Goal: Task Accomplishment & Management: Manage account settings

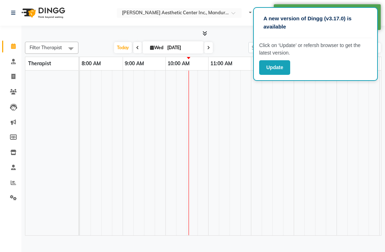
select select "en"
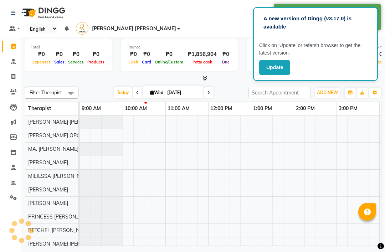
scroll to position [0, 43]
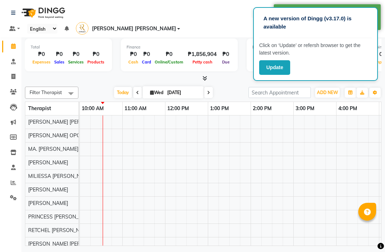
click at [278, 72] on button "Update" at bounding box center [274, 67] width 31 height 15
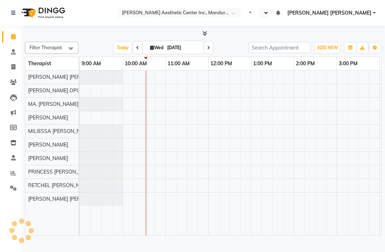
select select "en"
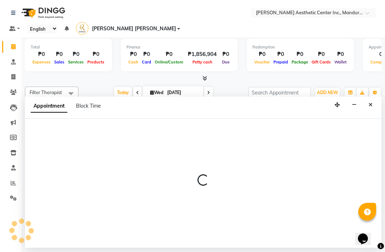
select select "69743"
select select "600"
select select "tentative"
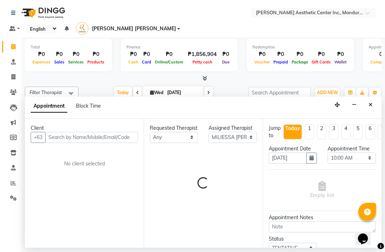
click at [371, 102] on icon "Close" at bounding box center [371, 104] width 4 height 5
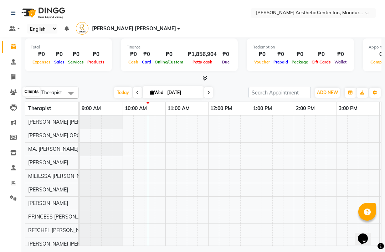
click at [13, 92] on icon at bounding box center [13, 92] width 7 height 5
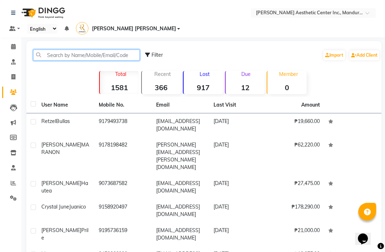
click at [79, 54] on input "text" at bounding box center [86, 55] width 107 height 11
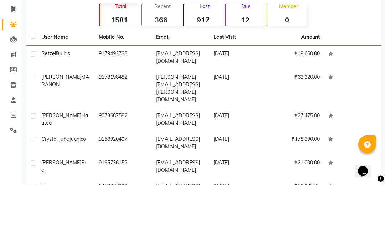
click at [177, 175] on td "[EMAIL_ADDRESS][DOMAIN_NAME]" at bounding box center [180, 187] width 57 height 24
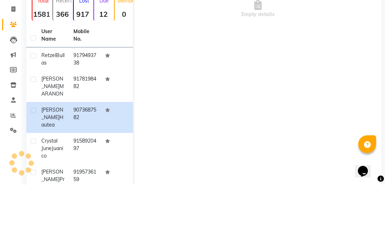
scroll to position [68, 0]
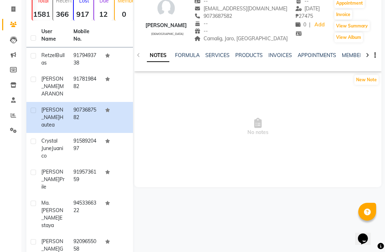
click at [216, 58] on link "SERVICES" at bounding box center [217, 55] width 24 height 6
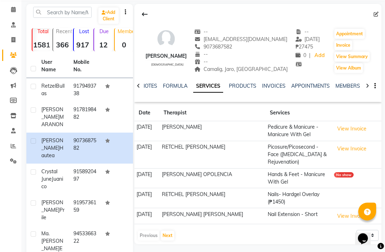
scroll to position [37, 0]
click at [12, 55] on icon at bounding box center [13, 54] width 7 height 5
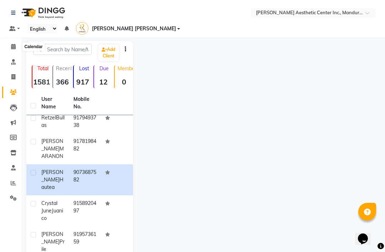
click at [17, 46] on span at bounding box center [13, 47] width 12 height 8
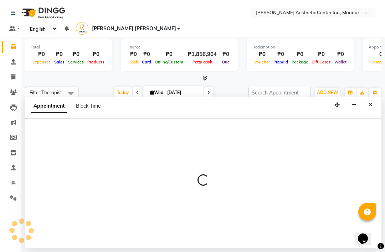
select select "69743"
select select "750"
select select "tentative"
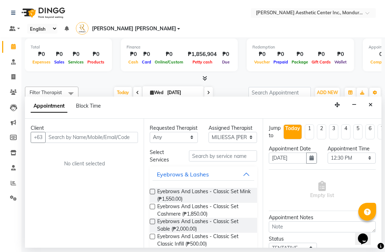
click at [347, 97] on div "Appointment Block Time" at bounding box center [203, 108] width 357 height 22
click at [352, 102] on icon "button" at bounding box center [354, 104] width 5 height 5
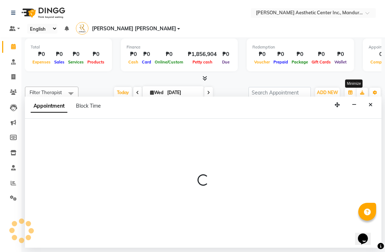
select select "46409"
select select "645"
select select "tentative"
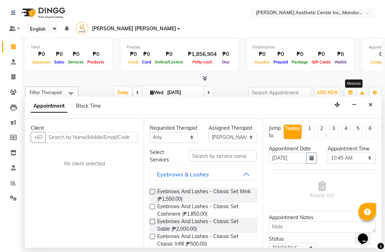
click at [76, 132] on input "text" at bounding box center [91, 137] width 93 height 11
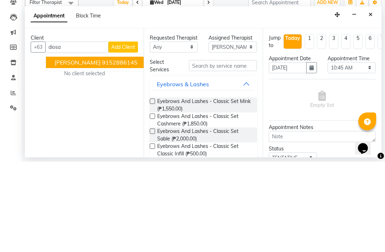
click at [70, 149] on span "[PERSON_NAME]" at bounding box center [78, 152] width 46 height 7
type input "9152886145"
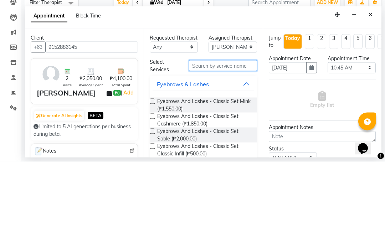
click at [204, 151] on input "text" at bounding box center [223, 156] width 68 height 11
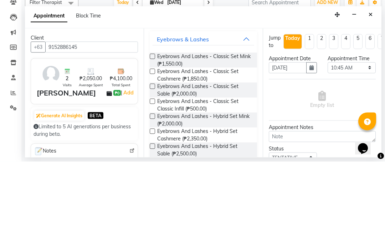
scroll to position [46, 6]
click at [184, 157] on span "Eyebrows And Lashes - Classic Set Cashmere (₱1,850.00)" at bounding box center [204, 164] width 94 height 15
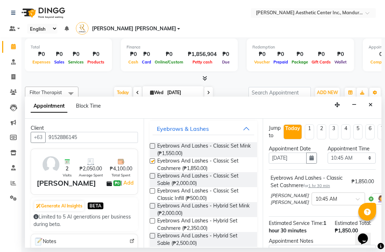
checkbox input "false"
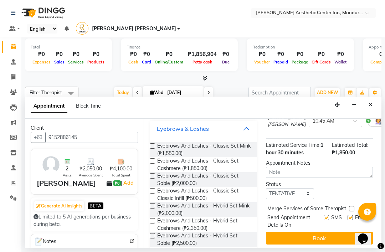
scroll to position [78, 4]
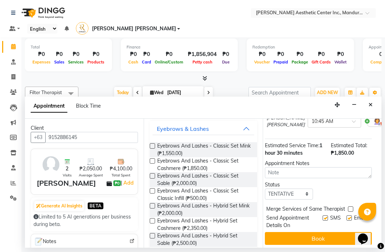
click at [328, 234] on button "Book" at bounding box center [318, 238] width 107 height 13
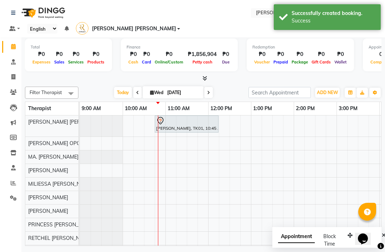
click at [163, 122] on icon at bounding box center [160, 121] width 9 height 9
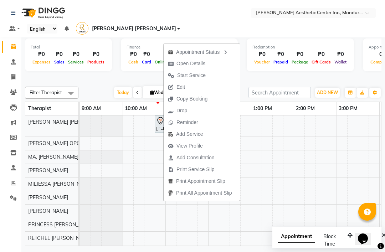
click at [181, 73] on span "Start Service" at bounding box center [191, 75] width 29 height 7
